Goal: Information Seeking & Learning: Learn about a topic

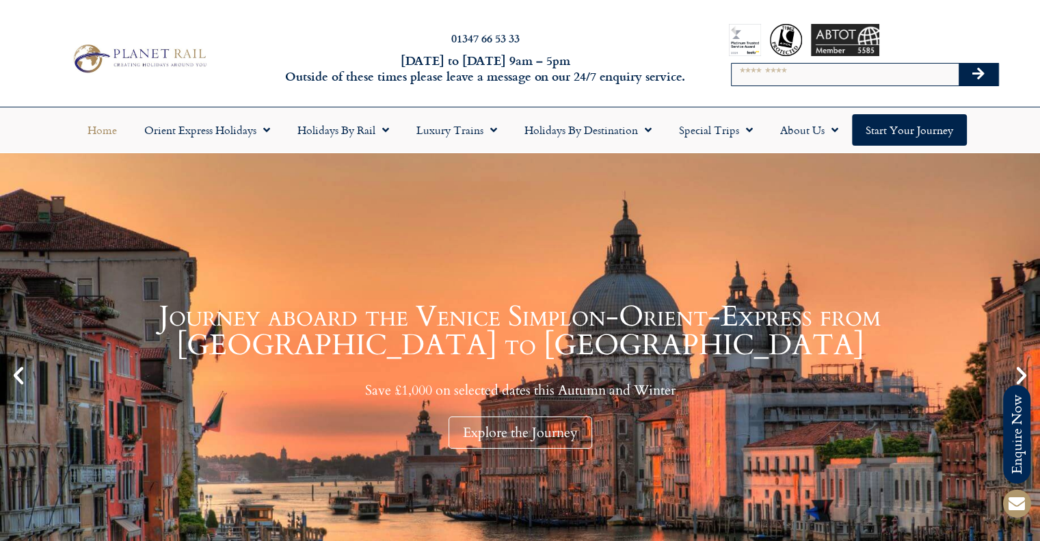
click at [774, 72] on input "Search" at bounding box center [844, 75] width 227 height 22
type input "****"
click at [958, 64] on button "Search" at bounding box center [978, 75] width 40 height 22
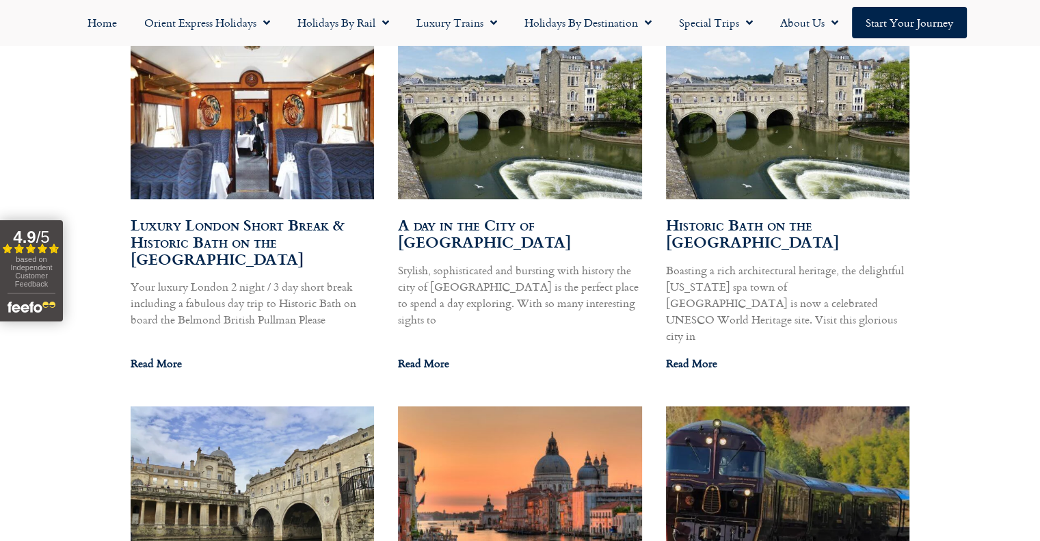
scroll to position [837, 0]
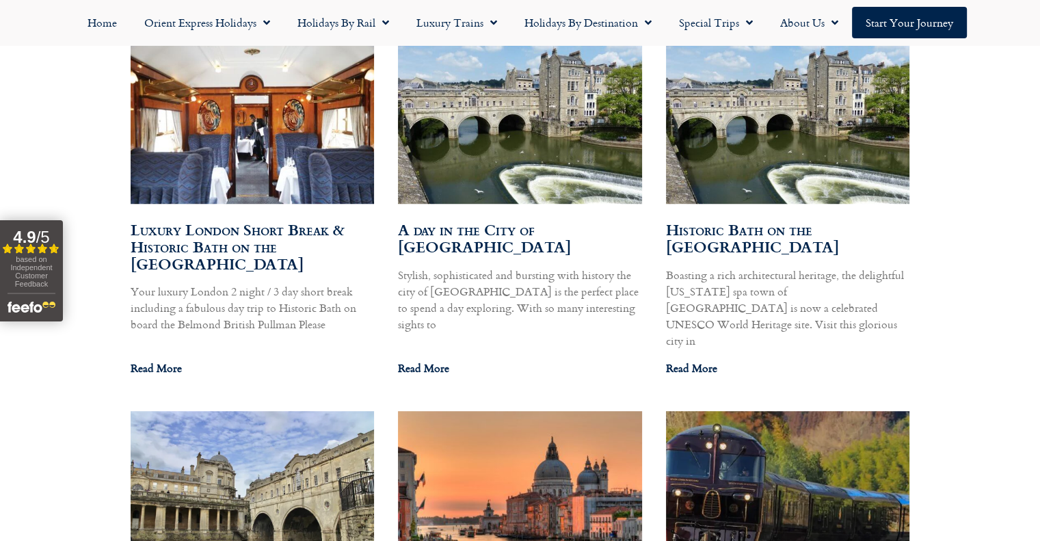
click at [254, 249] on link "Luxury London Short Break & Historic Bath on the British Pullman" at bounding box center [238, 246] width 214 height 57
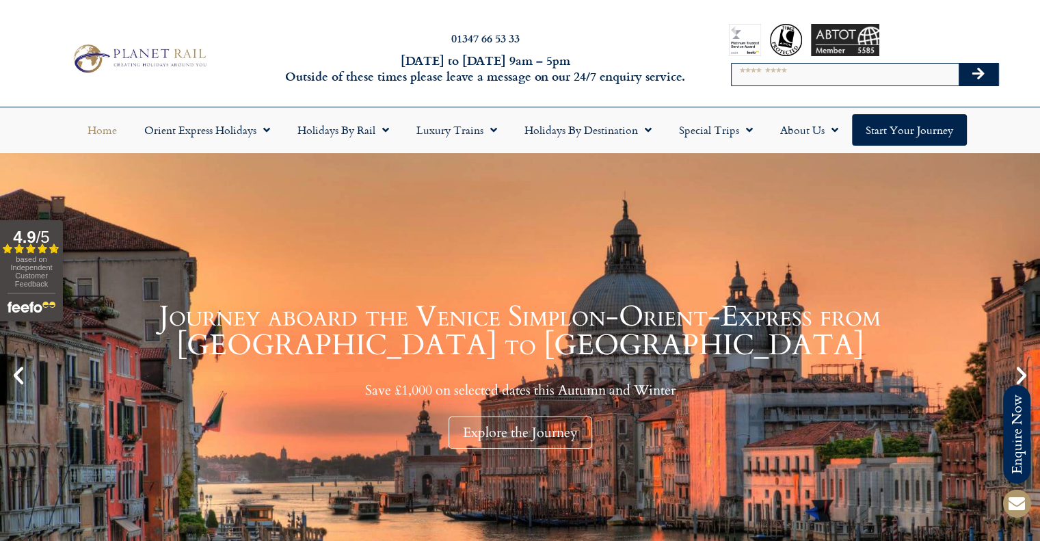
click at [806, 76] on input "Search" at bounding box center [844, 75] width 227 height 22
type input "****"
click at [958, 64] on button "Search" at bounding box center [978, 75] width 40 height 22
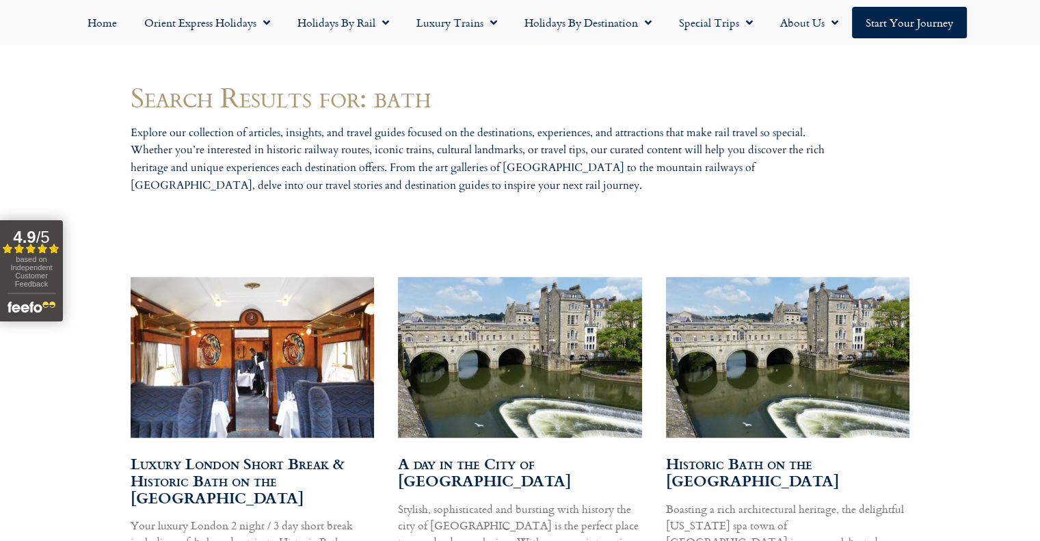
scroll to position [618, 0]
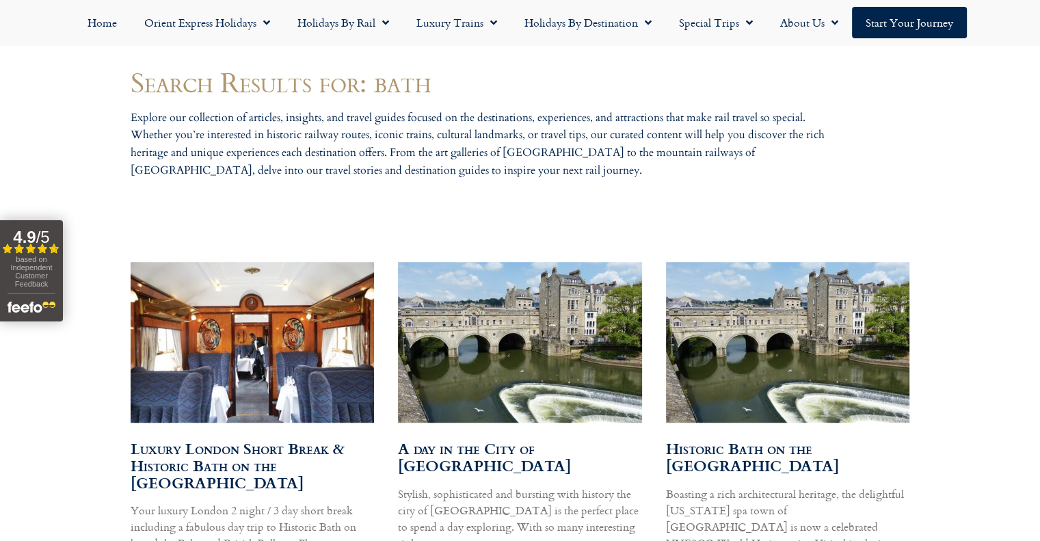
click at [256, 347] on img at bounding box center [251, 342] width 246 height 164
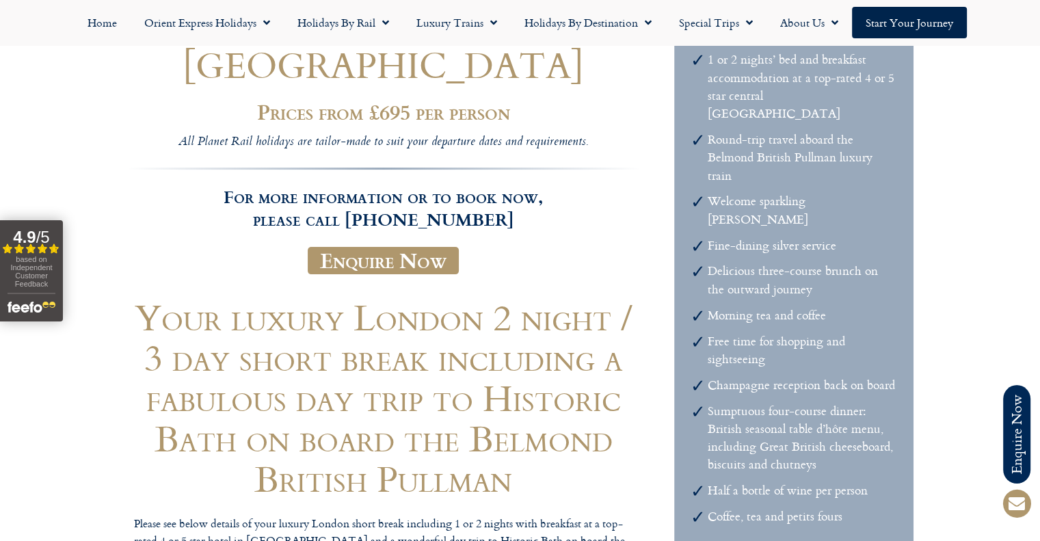
scroll to position [205, 0]
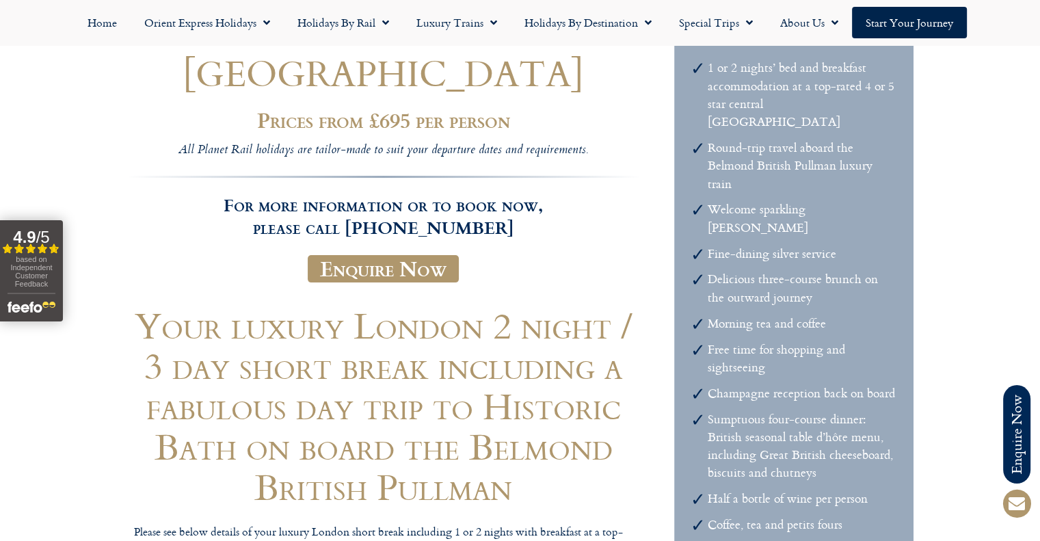
drag, startPoint x: 484, startPoint y: 232, endPoint x: 420, endPoint y: 232, distance: 64.2
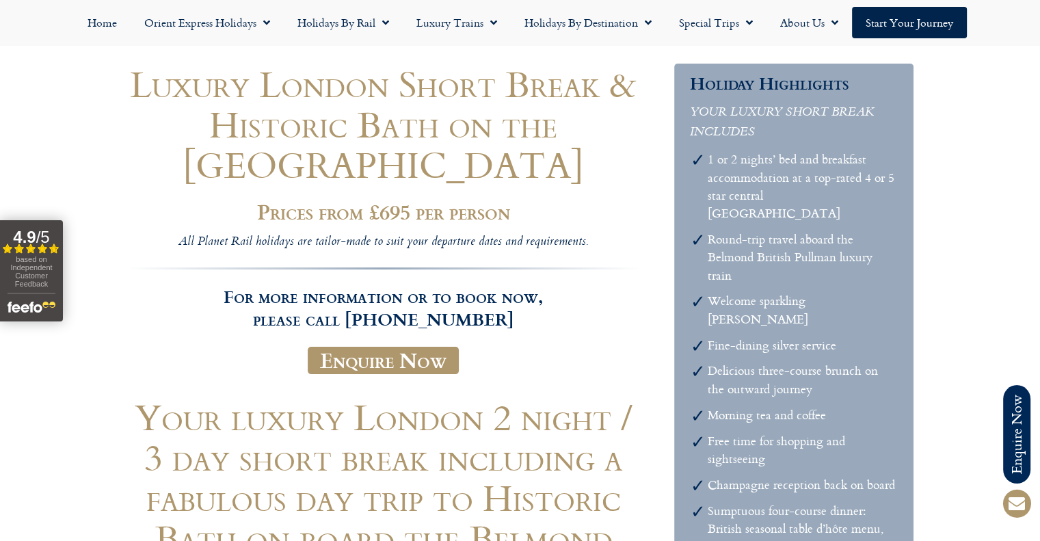
scroll to position [0, 0]
